Goal: Information Seeking & Learning: Learn about a topic

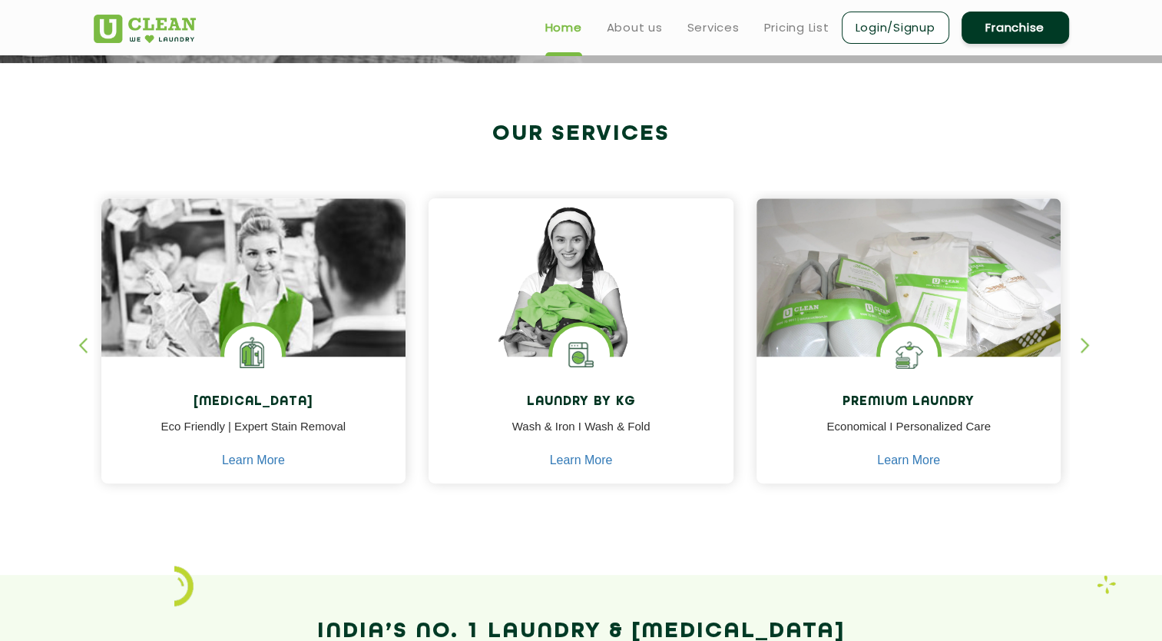
scroll to position [531, 0]
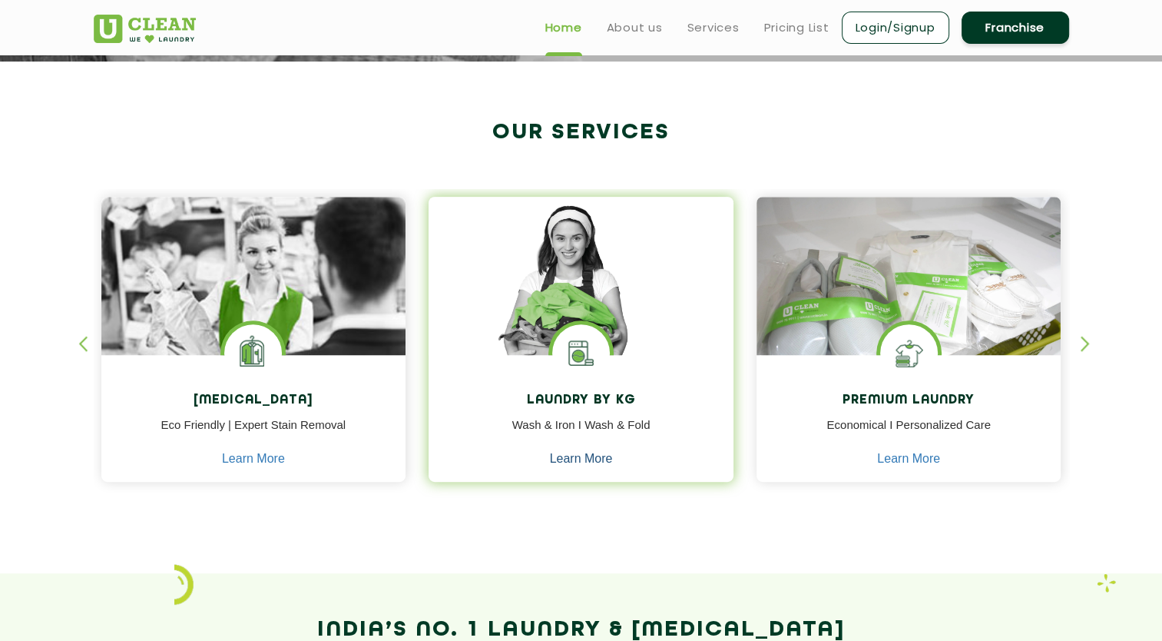
click at [590, 462] on link "Learn More" at bounding box center [581, 459] width 63 height 14
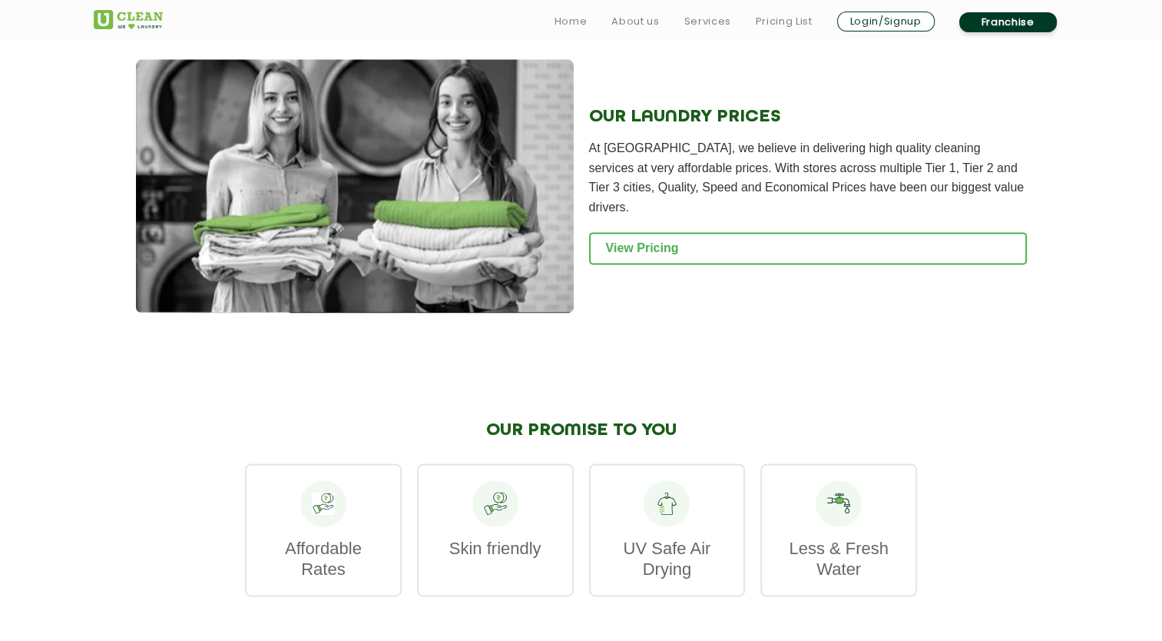
scroll to position [2012, 0]
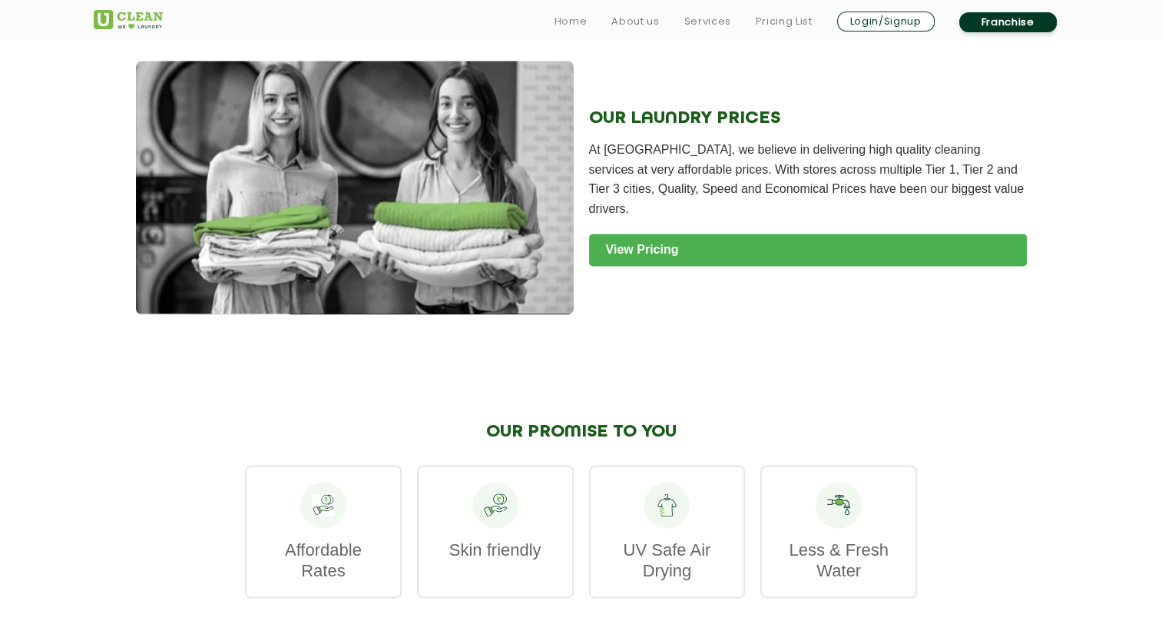
click at [614, 266] on link "View Pricing" at bounding box center [808, 249] width 438 height 32
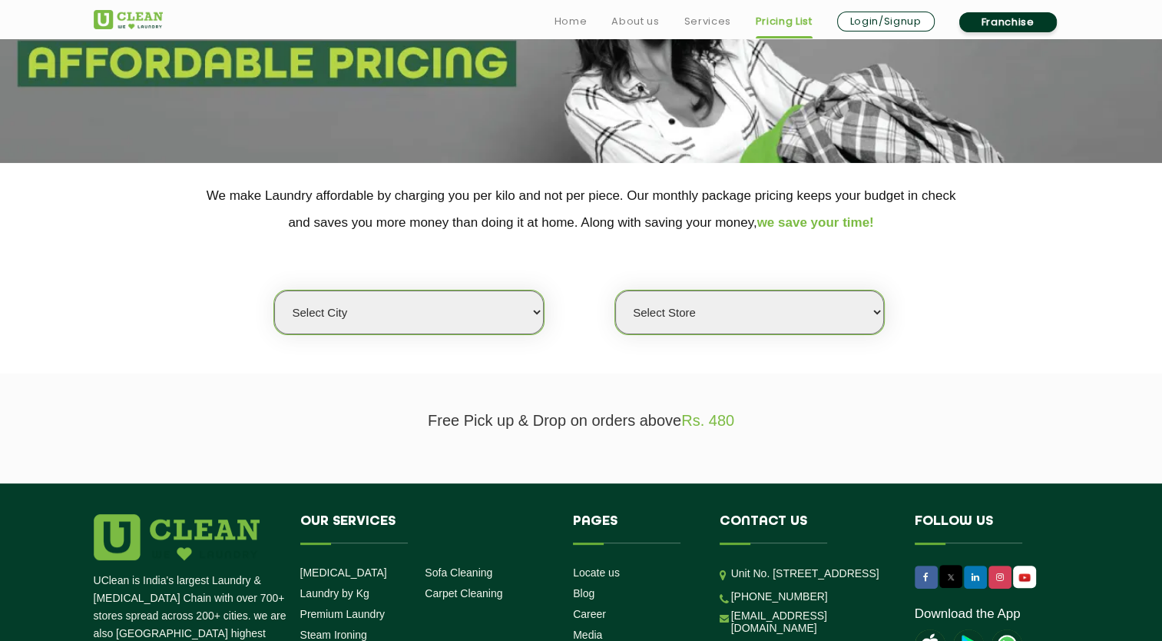
scroll to position [193, 0]
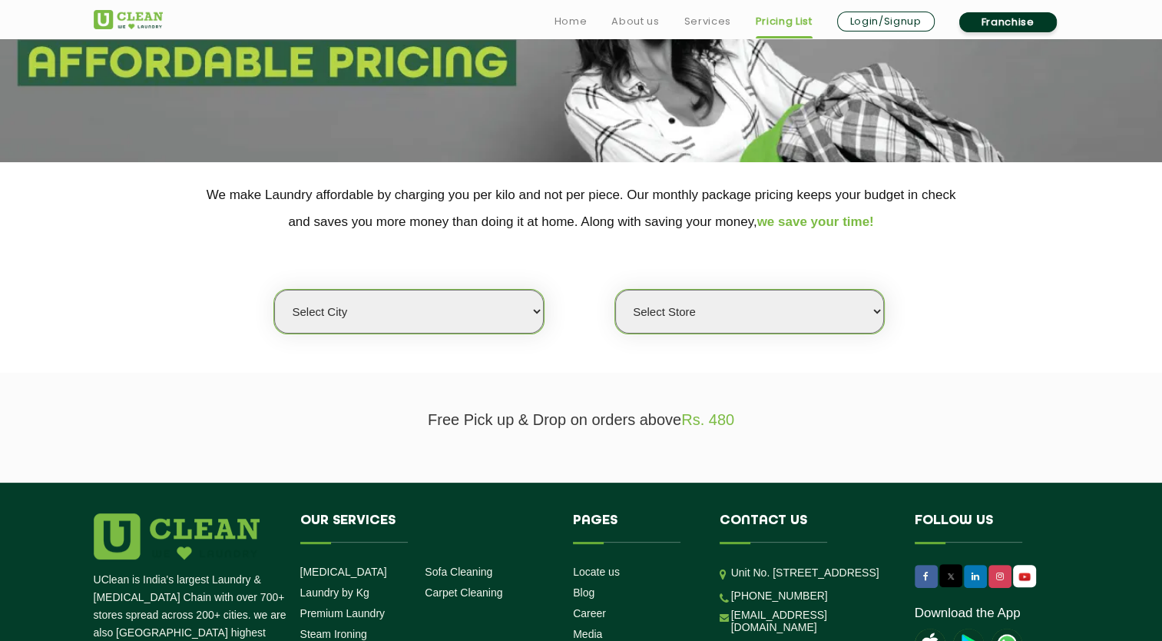
click at [507, 326] on select "Select city [GEOGRAPHIC_DATA] [GEOGRAPHIC_DATA] [GEOGRAPHIC_DATA] [GEOGRAPHIC_D…" at bounding box center [408, 312] width 269 height 44
select select "26"
click at [274, 290] on select "Select city [GEOGRAPHIC_DATA] [GEOGRAPHIC_DATA] [GEOGRAPHIC_DATA] [GEOGRAPHIC_D…" at bounding box center [408, 312] width 269 height 44
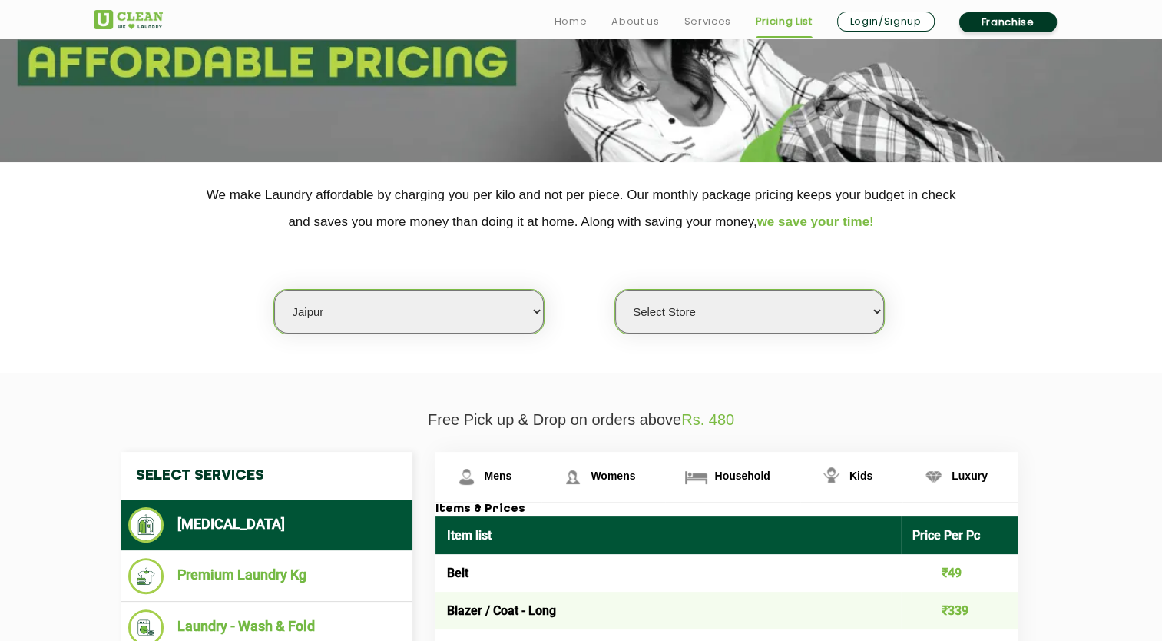
click at [646, 310] on select "Select Store UClean Jagatpura UClean Vaishali Nagar Jaipur UClean Vidhyadhar Na…" at bounding box center [749, 312] width 269 height 44
click at [724, 309] on select "Select Store UClean Jagatpura UClean Vaishali Nagar Jaipur UClean Vidhyadhar Na…" at bounding box center [749, 312] width 269 height 44
click at [750, 305] on select "Select Store UClean Jagatpura UClean Vaishali Nagar Jaipur UClean Vidhyadhar Na…" at bounding box center [749, 312] width 269 height 44
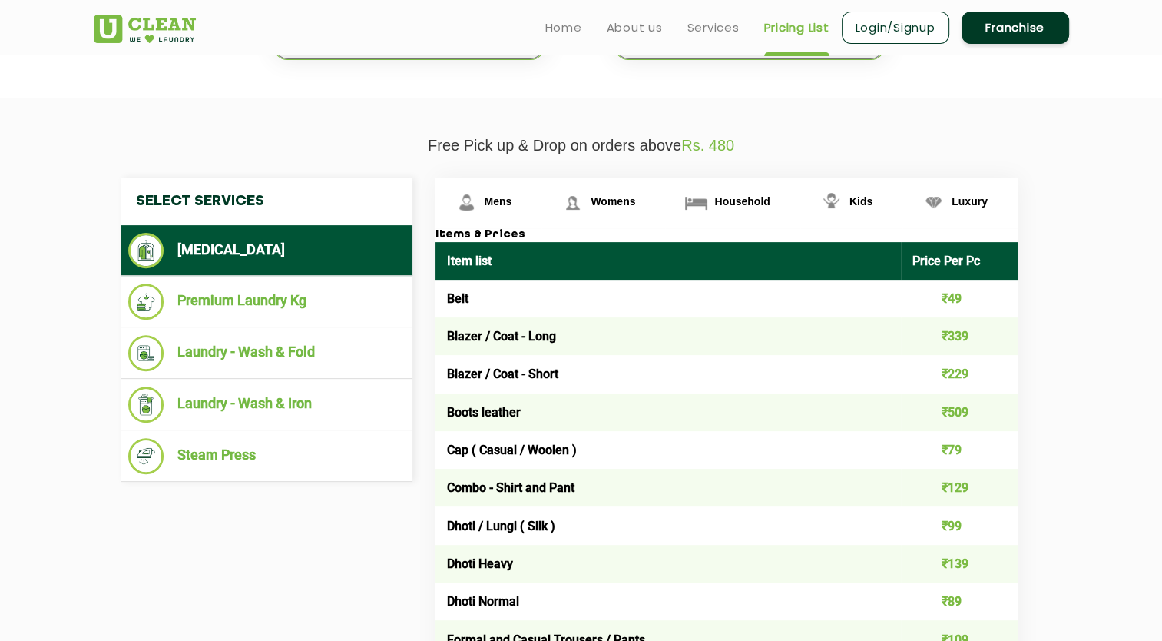
scroll to position [466, 0]
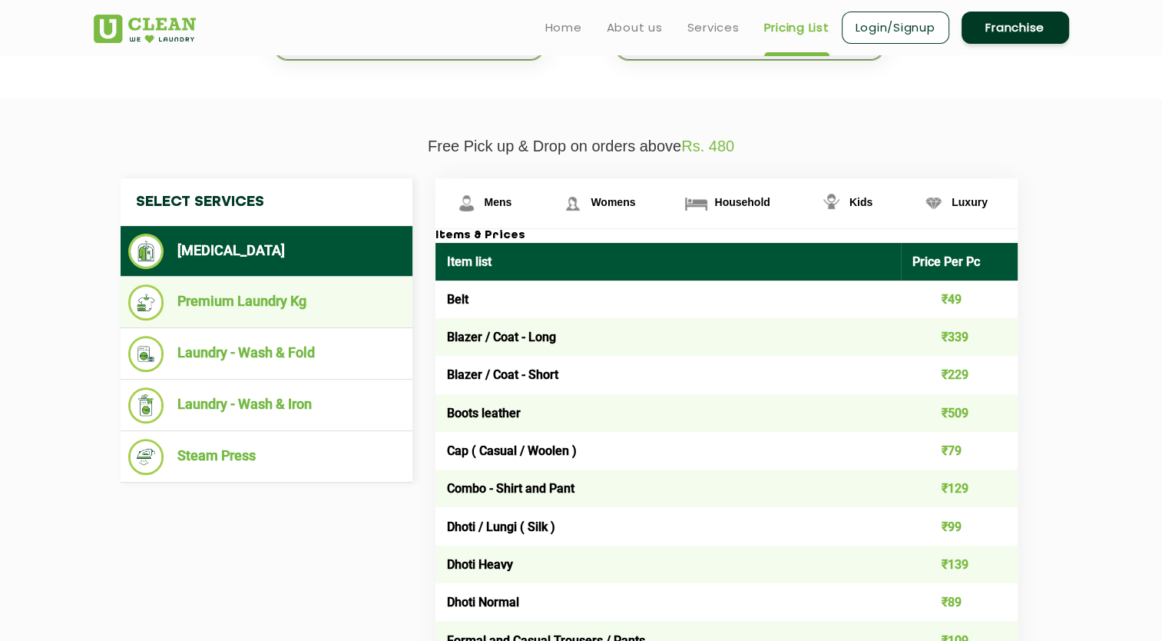
click at [359, 317] on li "Premium Laundry Kg" at bounding box center [266, 302] width 276 height 36
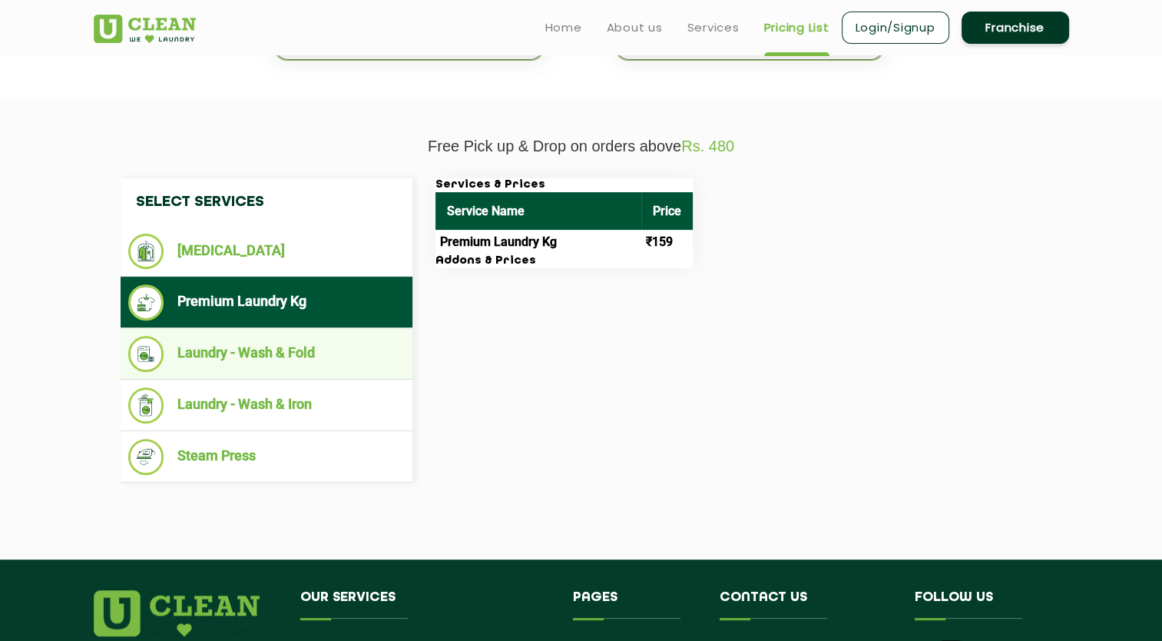
click at [360, 343] on li "Laundry - Wash & Fold" at bounding box center [266, 354] width 276 height 36
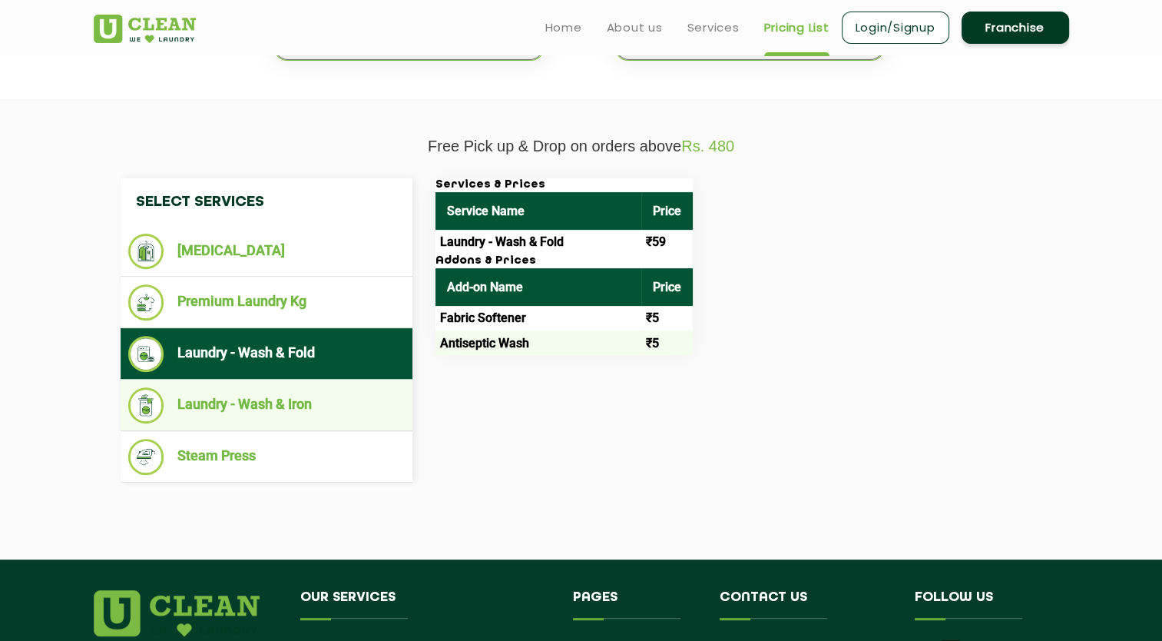
click at [353, 382] on ul "Laundry - Wash & Iron" at bounding box center [267, 404] width 292 height 51
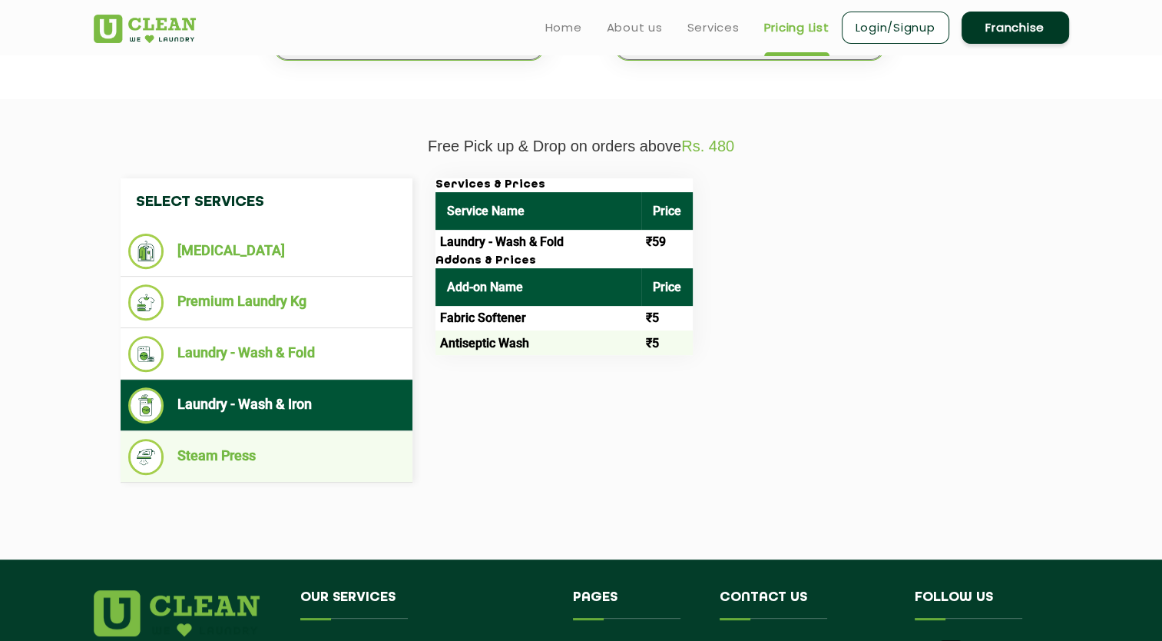
click at [329, 441] on li "Steam Press" at bounding box center [266, 457] width 276 height 36
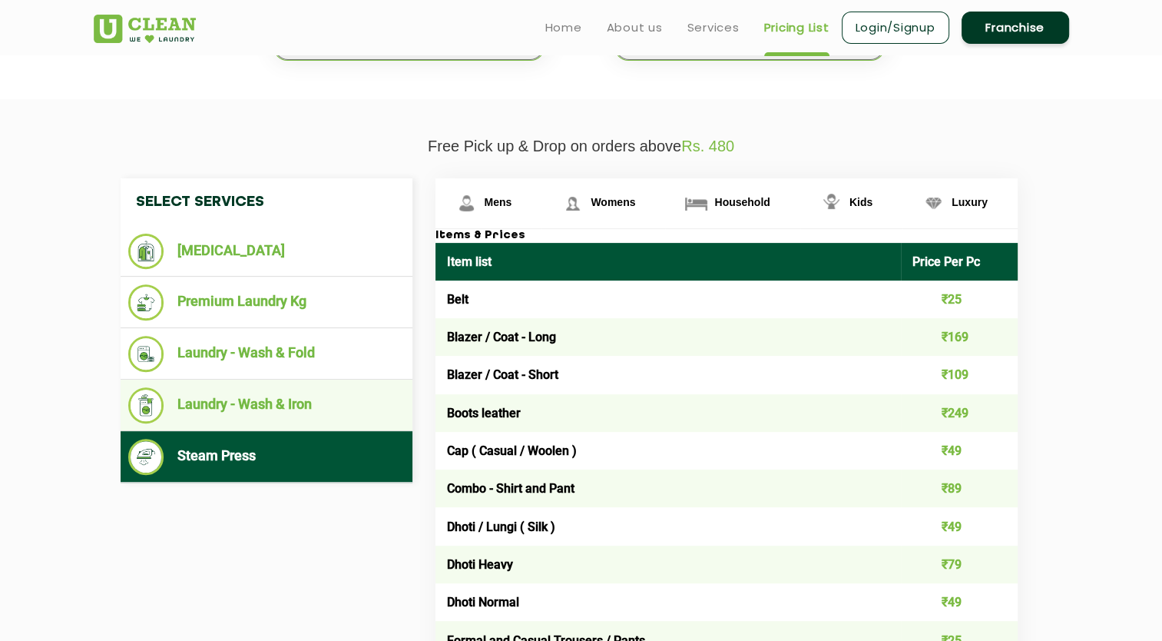
click at [313, 390] on li "Laundry - Wash & Iron" at bounding box center [266, 405] width 276 height 36
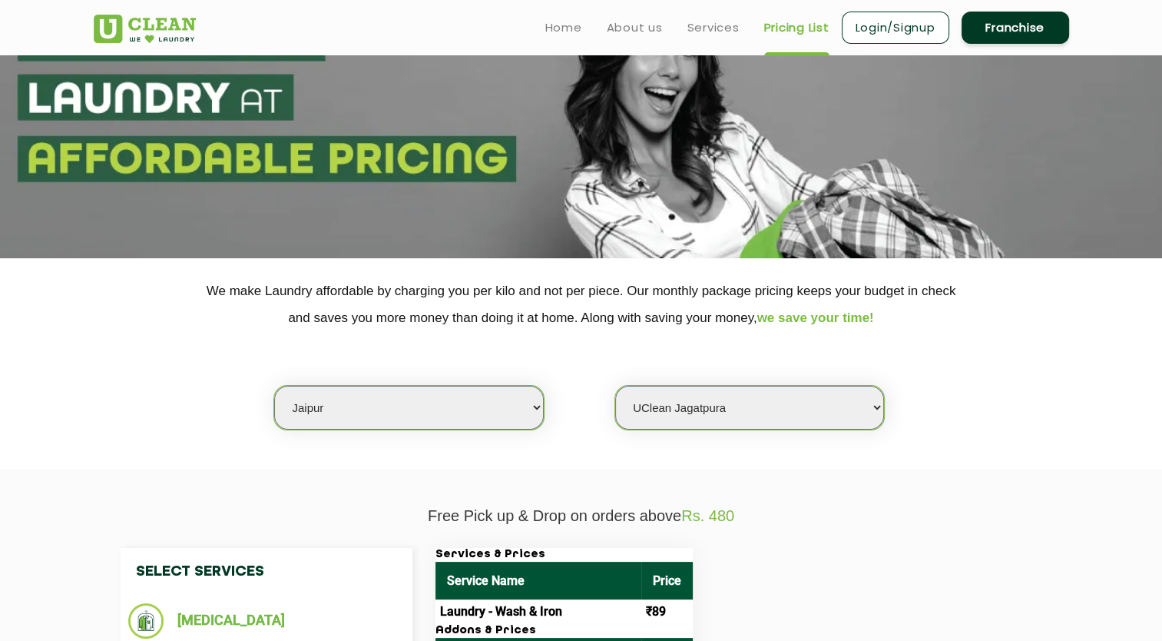
scroll to position [0, 0]
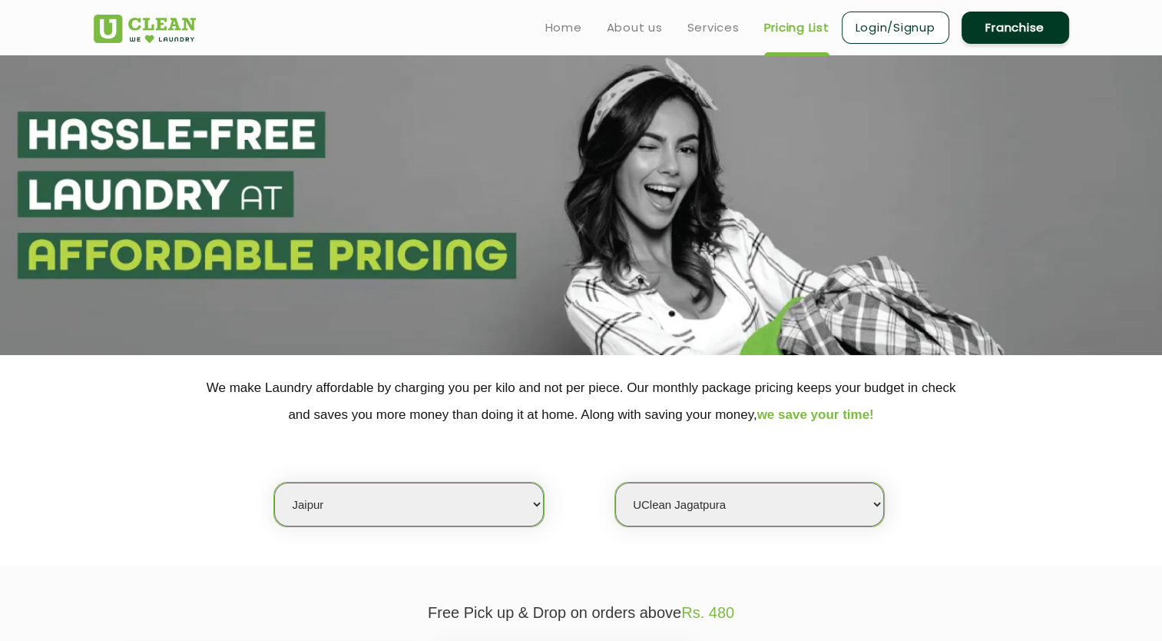
click at [696, 518] on select "Select Store UClean Jagatpura UClean Vaishali Nagar Jaipur UClean Vidhyadhar Na…" at bounding box center [749, 504] width 269 height 44
select select "360"
click at [615, 482] on select "Select Store UClean Jagatpura UClean Vaishali Nagar Jaipur UClean Vidhyadhar Na…" at bounding box center [749, 504] width 269 height 44
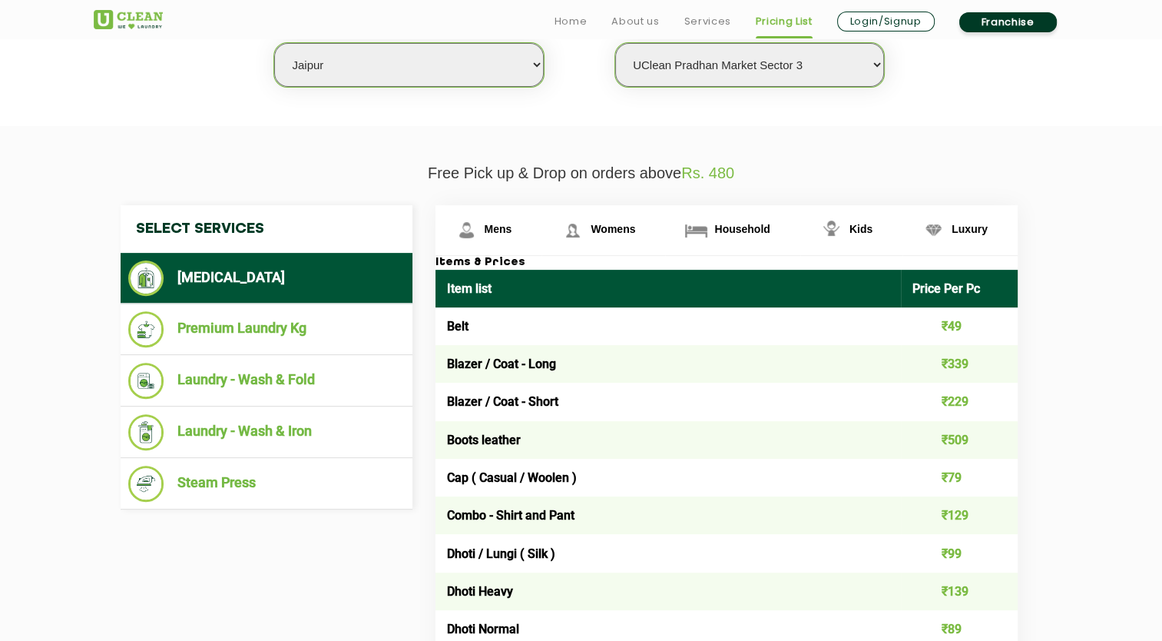
scroll to position [442, 0]
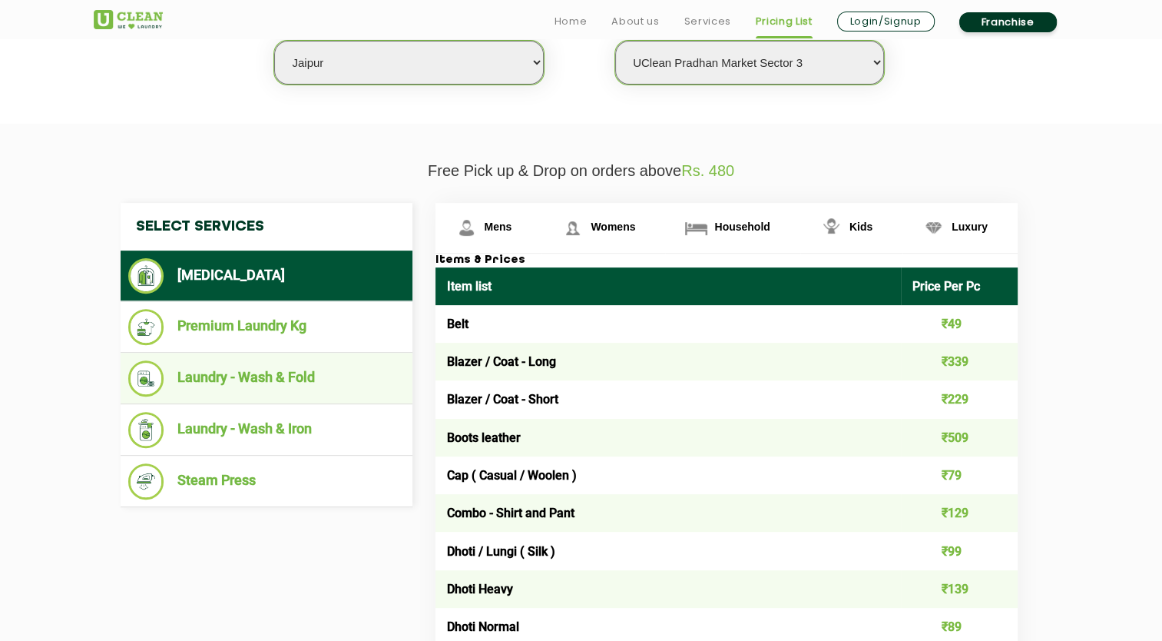
click at [319, 374] on li "Laundry - Wash & Fold" at bounding box center [266, 378] width 276 height 36
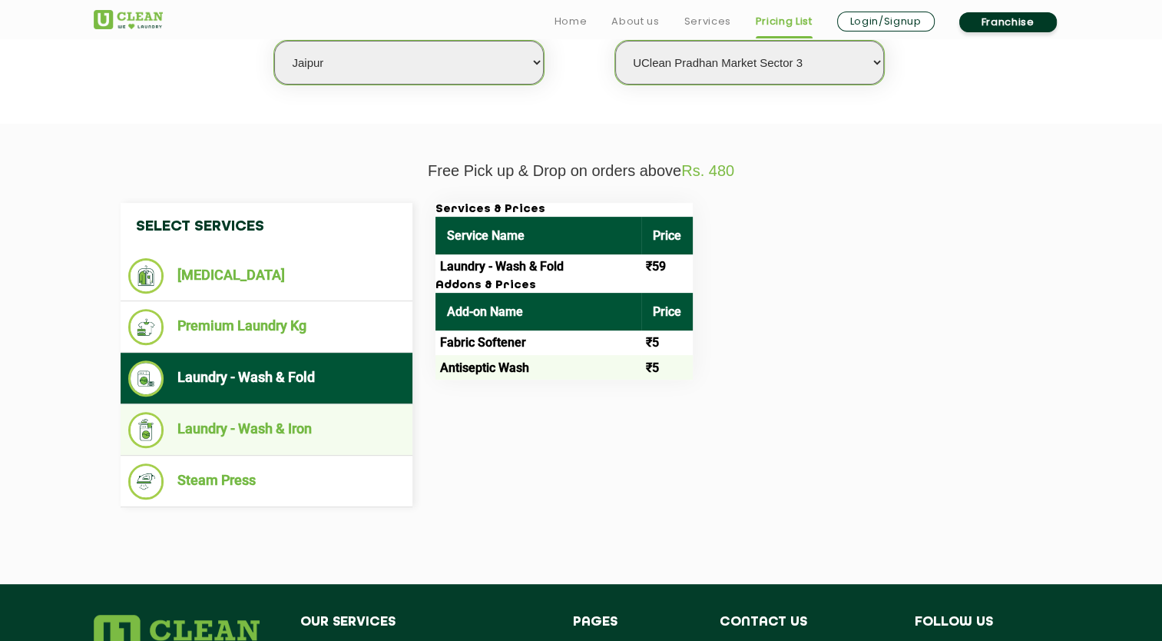
click at [366, 419] on li "Laundry - Wash & Iron" at bounding box center [266, 430] width 276 height 36
